Goal: Obtain resource: Download file/media

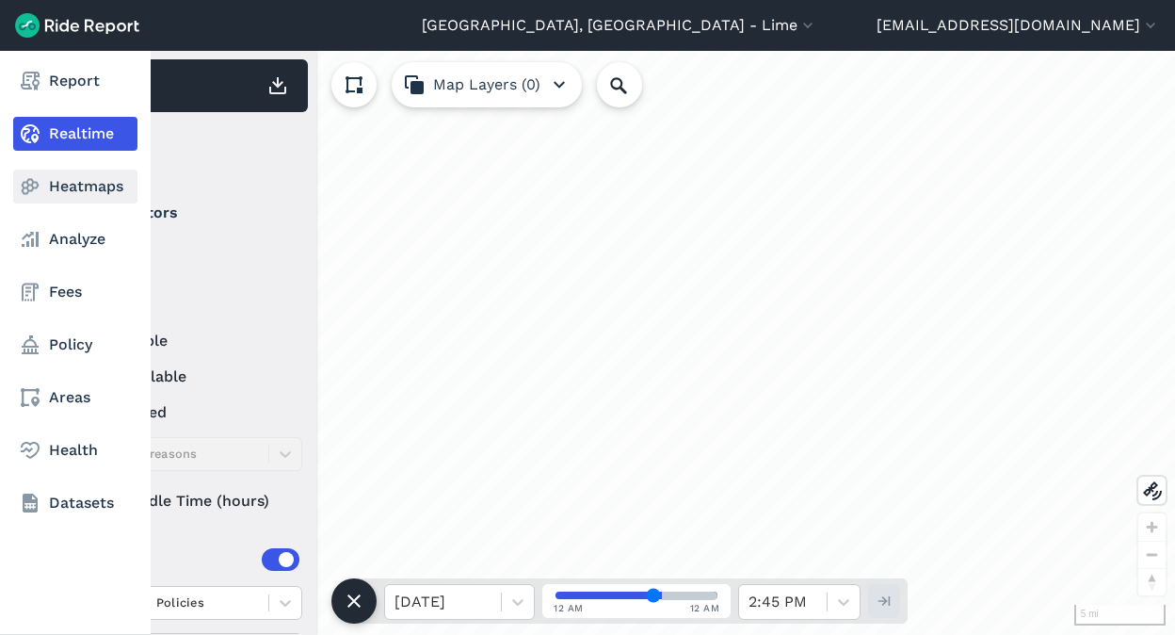
click at [64, 191] on link "Heatmaps" at bounding box center [75, 187] width 124 height 34
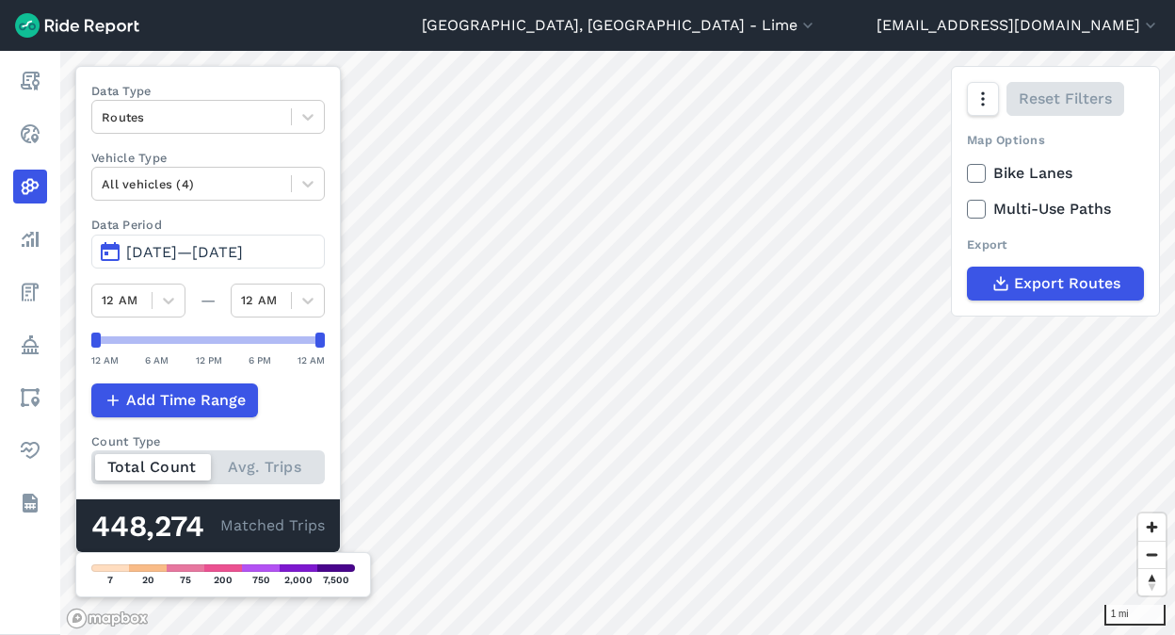
click at [201, 254] on span "[DATE]—[DATE]" at bounding box center [184, 252] width 117 height 18
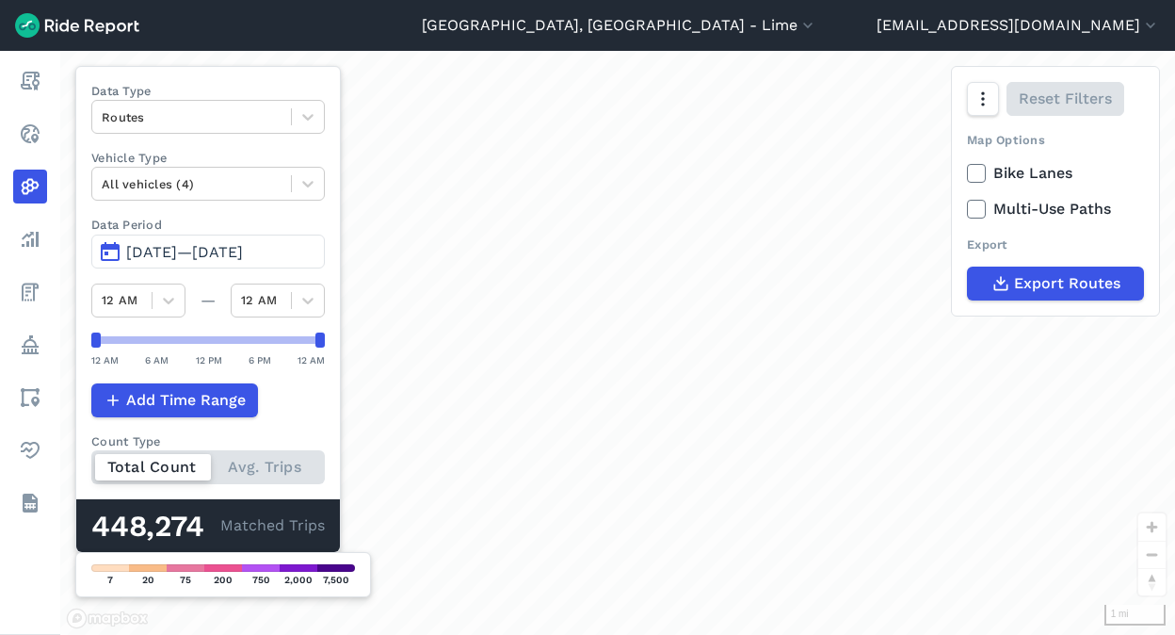
click at [116, 251] on button "[DATE]—[DATE]" at bounding box center [208, 251] width 234 height 34
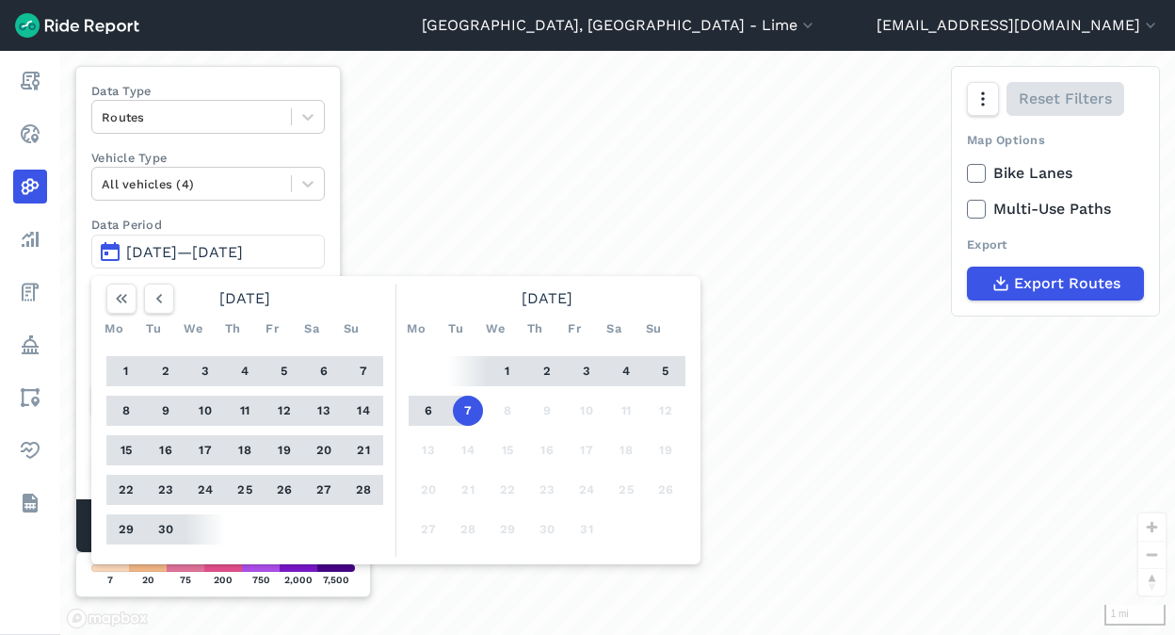
click at [465, 408] on button "7" at bounding box center [468, 411] width 30 height 30
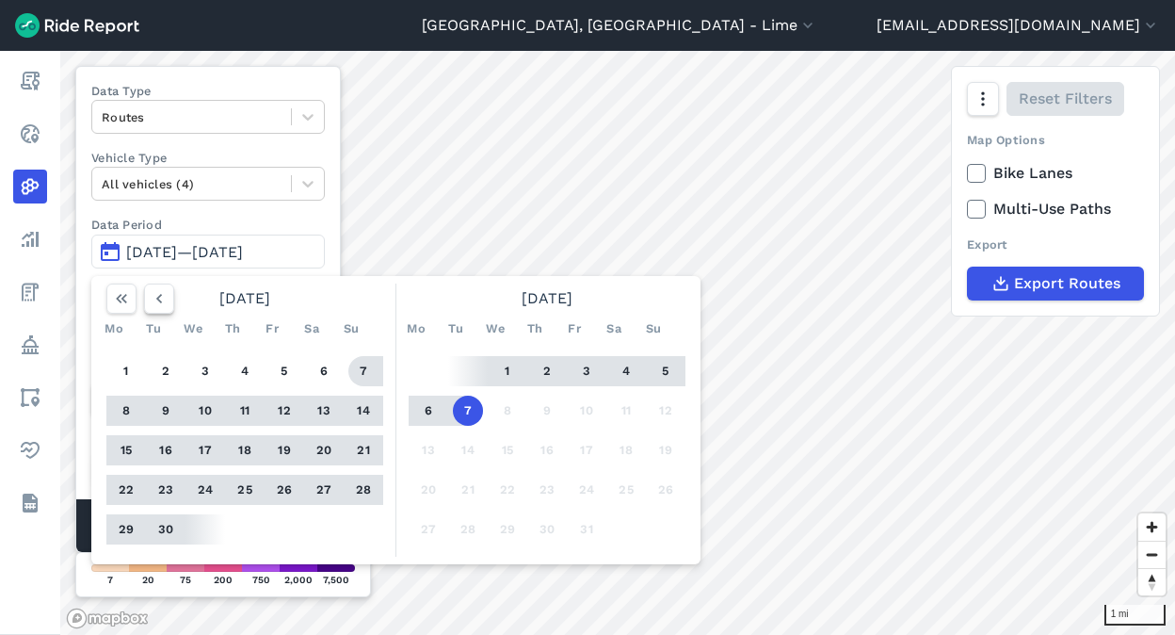
click at [155, 302] on icon "button" at bounding box center [159, 298] width 19 height 19
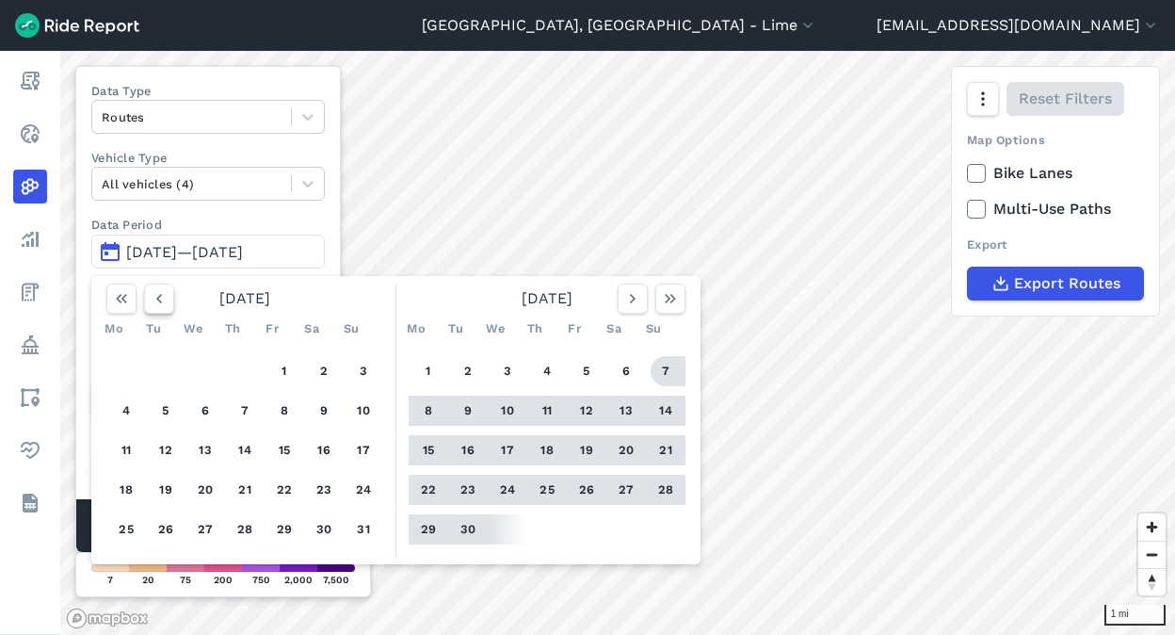
click at [155, 302] on icon "button" at bounding box center [159, 298] width 19 height 19
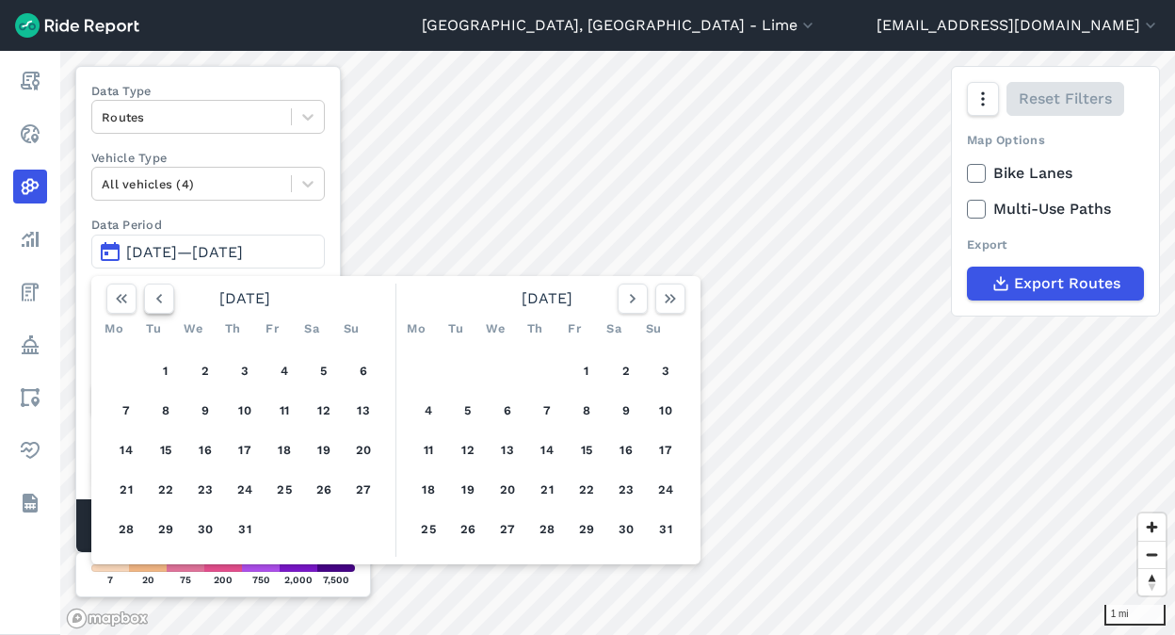
click at [155, 302] on icon "button" at bounding box center [159, 298] width 19 height 19
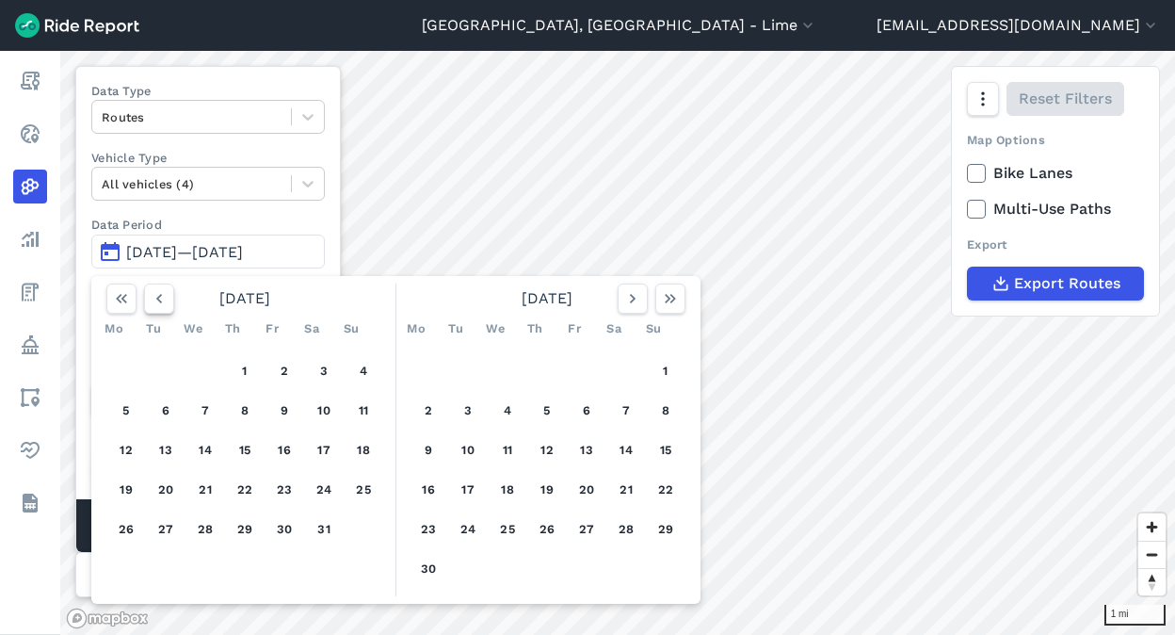
click at [155, 302] on icon "button" at bounding box center [159, 298] width 19 height 19
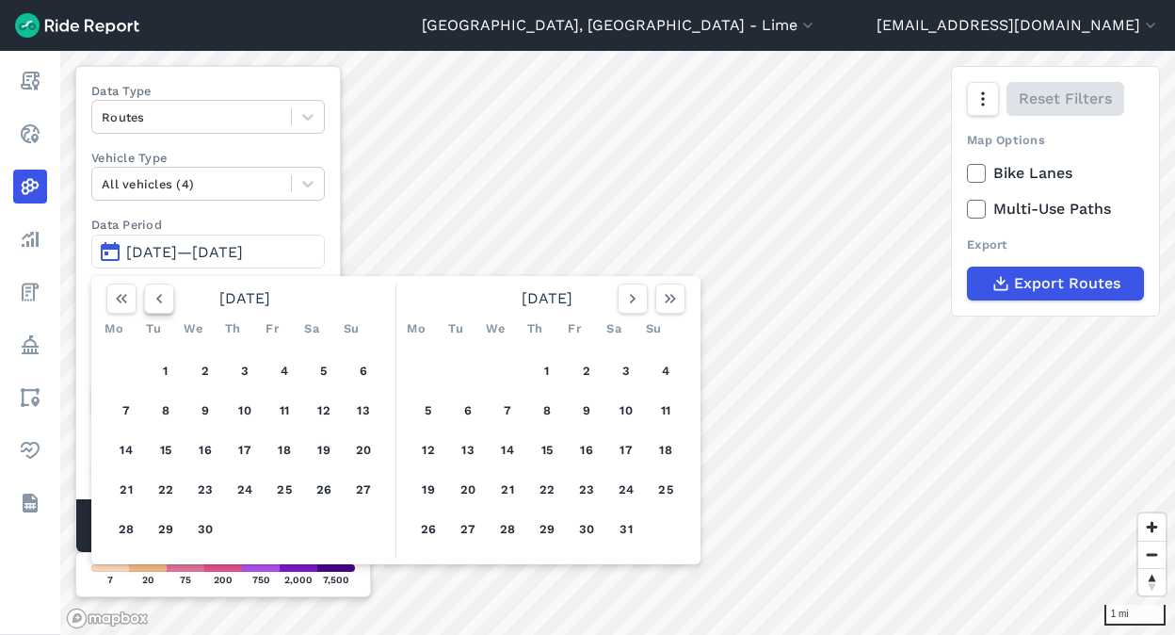
click at [155, 302] on icon "button" at bounding box center [159, 298] width 19 height 19
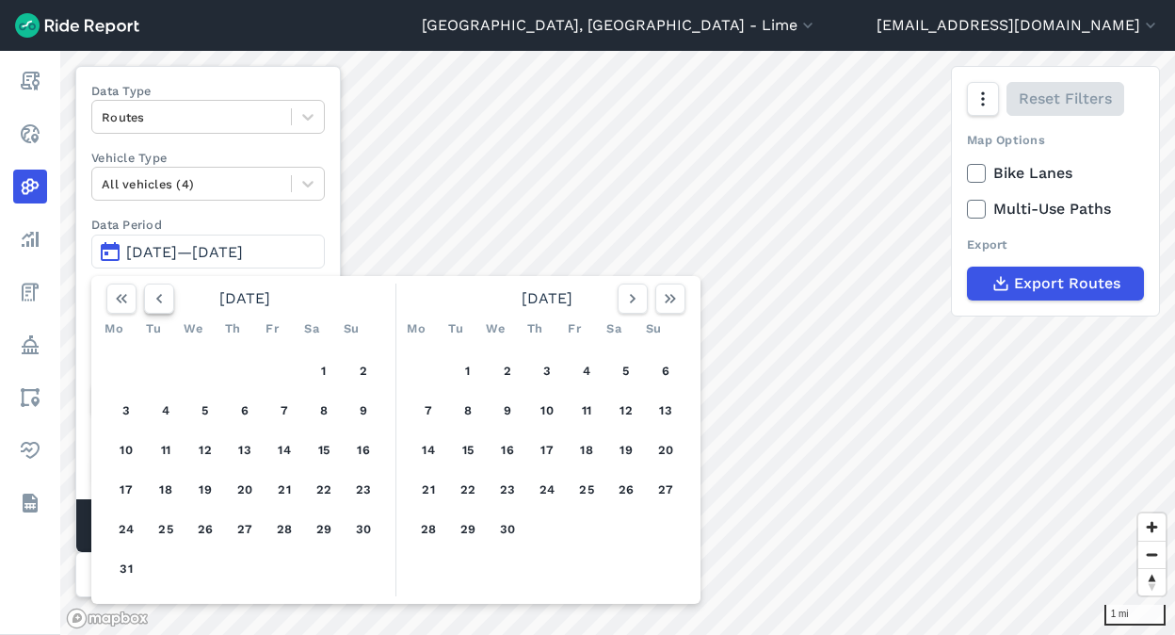
click at [155, 302] on icon "button" at bounding box center [159, 298] width 19 height 19
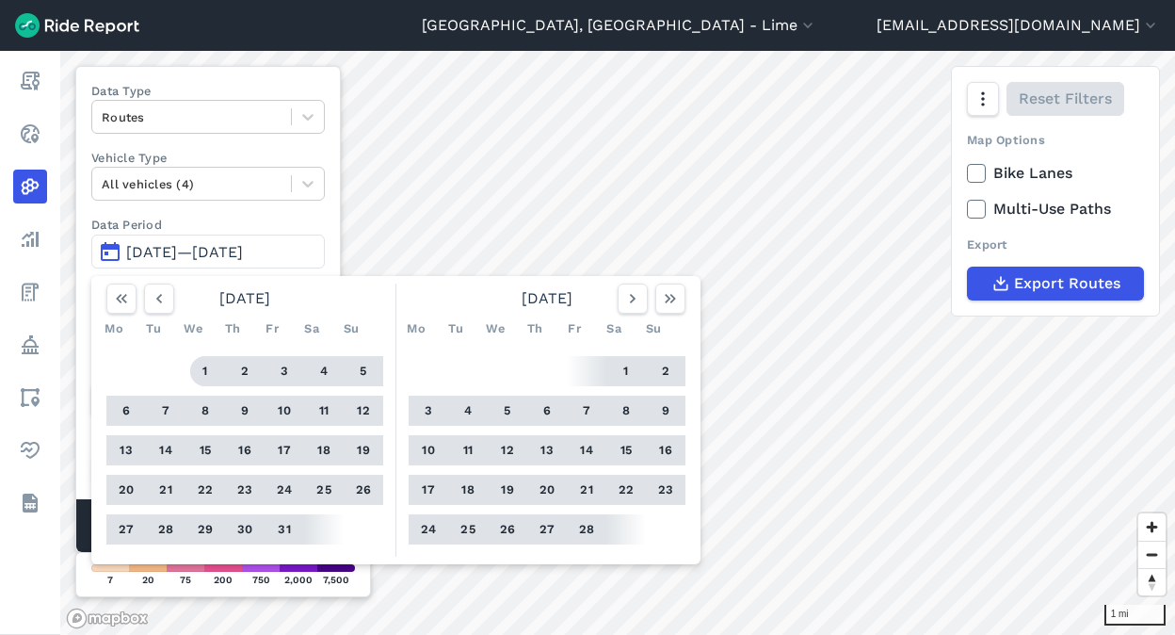
click at [207, 373] on button "1" at bounding box center [205, 371] width 30 height 30
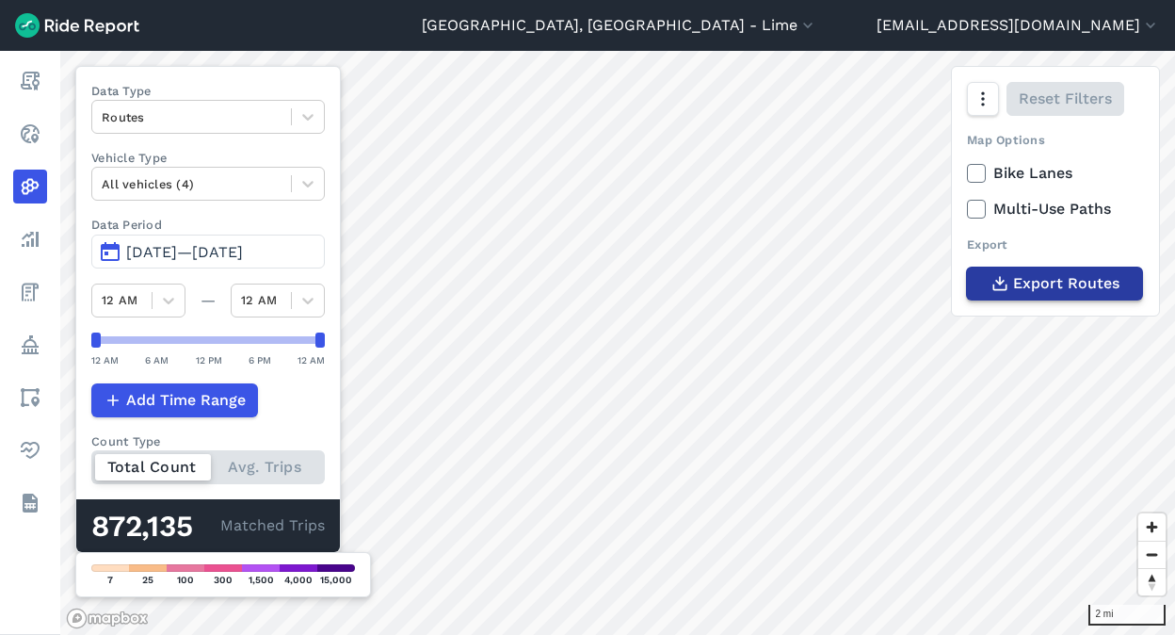
click at [995, 280] on icon "button" at bounding box center [1000, 283] width 19 height 19
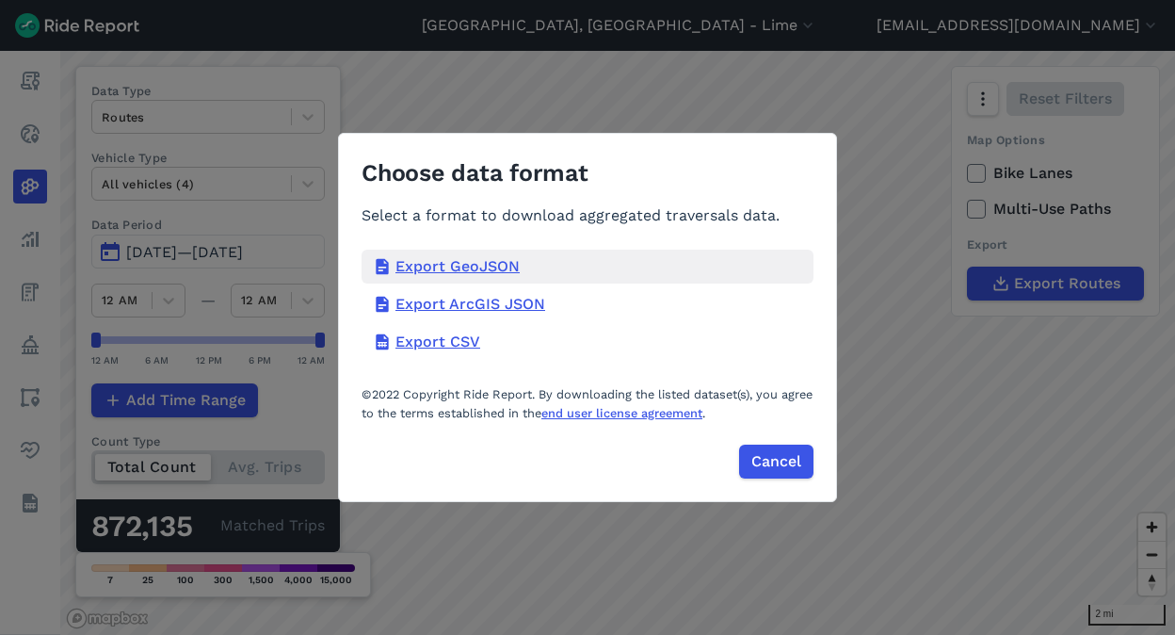
click at [493, 267] on div "Export GeoJSON" at bounding box center [588, 267] width 452 height 34
